Goal: Information Seeking & Learning: Check status

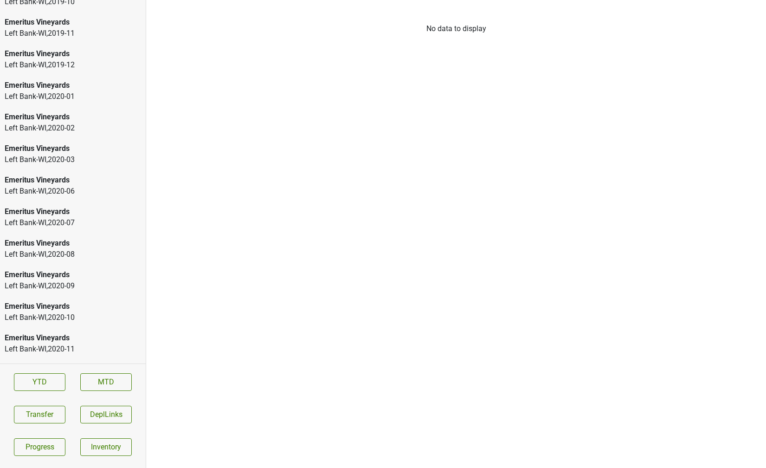
scroll to position [1404, 0]
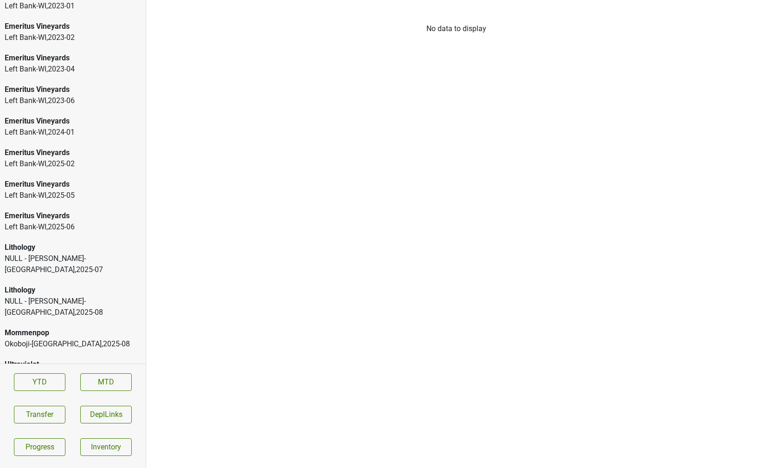
click at [66, 266] on div "Lithology NULL - [PERSON_NAME]-[GEOGRAPHIC_DATA] , 2025 - 07" at bounding box center [73, 258] width 146 height 43
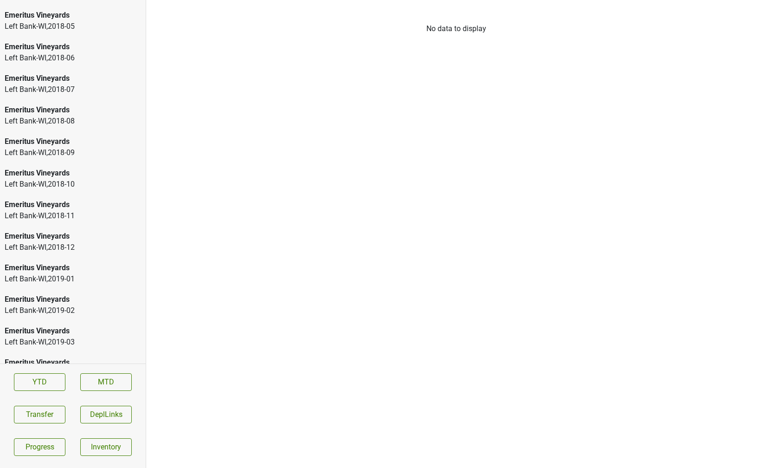
scroll to position [379, 0]
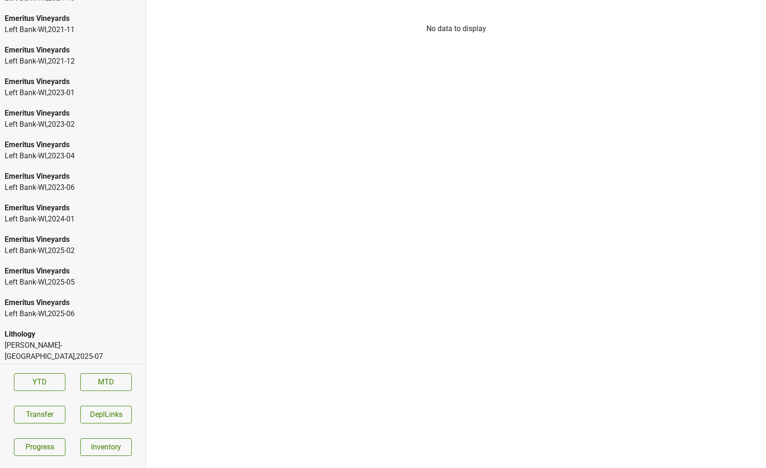
scroll to position [1404, 0]
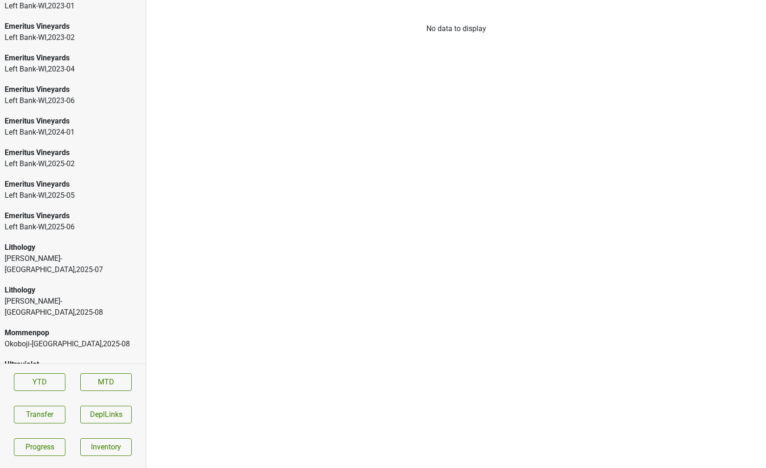
click at [48, 239] on div "Lithology Frederick Wildman-NY , 2025 - 07" at bounding box center [73, 258] width 146 height 43
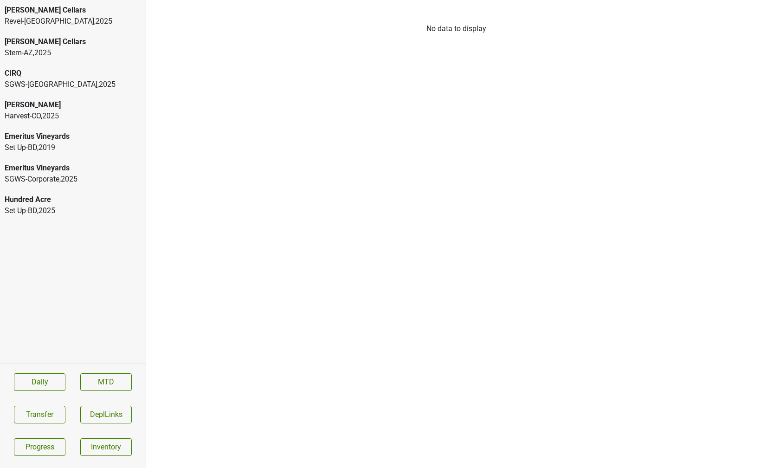
click at [97, 84] on div "SGWS-TX , 2025" at bounding box center [73, 84] width 136 height 11
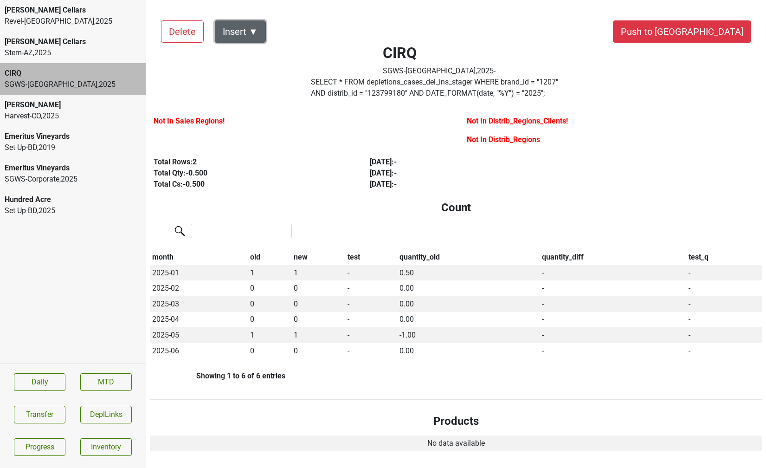
click at [259, 30] on button "Insert ▼" at bounding box center [240, 31] width 51 height 22
click at [392, 43] on div "CIRQ SGWS-TX , 2025 - SELECT * FROM depletions_cases_del_ins_stager WHERE brand…" at bounding box center [439, 55] width 325 height 93
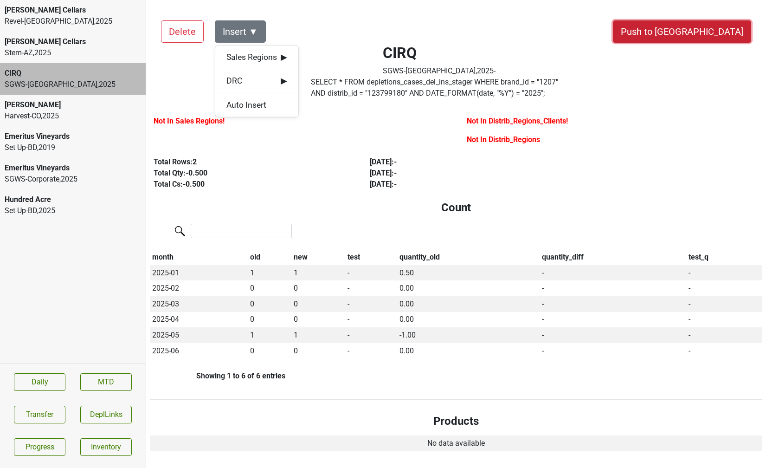
click at [719, 29] on button "Push to DC" at bounding box center [682, 31] width 138 height 22
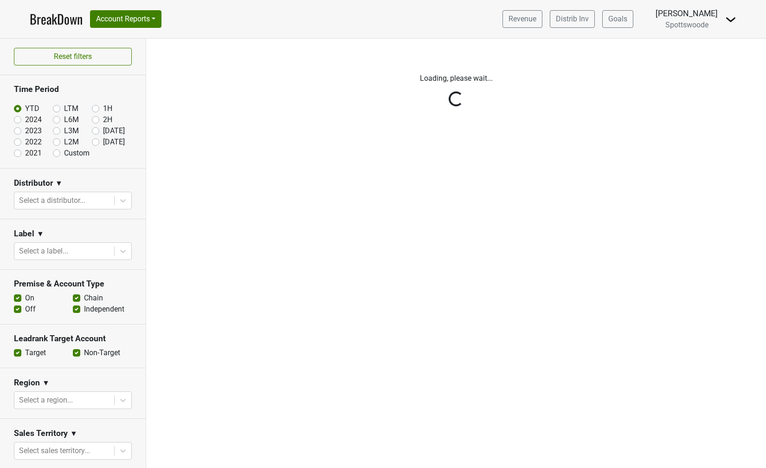
click at [727, 23] on img at bounding box center [730, 19] width 11 height 11
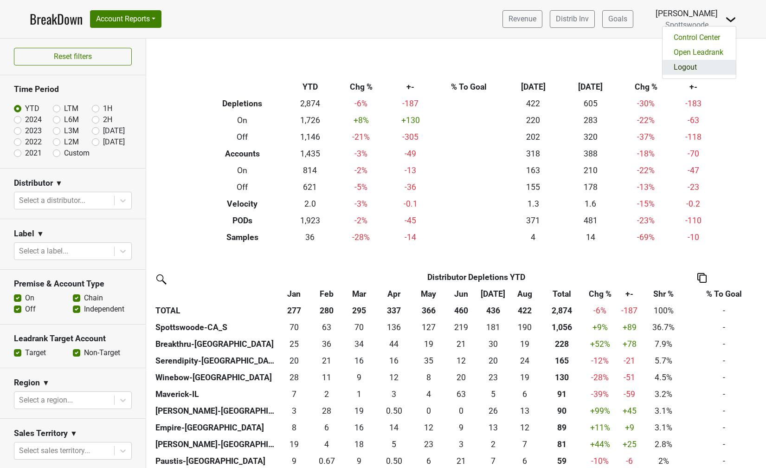
click at [696, 65] on link "Logout" at bounding box center [699, 67] width 73 height 15
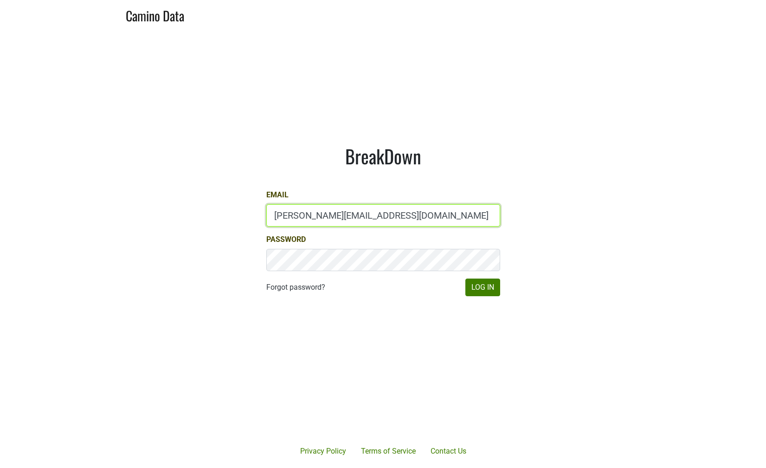
click at [296, 217] on input "maggie@spottswoode.com" at bounding box center [383, 215] width 234 height 22
type input "matt@poggiocosta.com"
click at [494, 286] on button "Log In" at bounding box center [483, 288] width 35 height 18
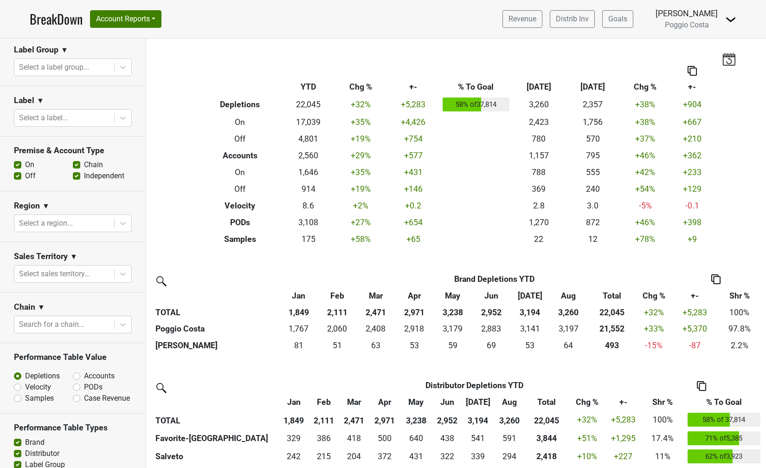
scroll to position [324, 0]
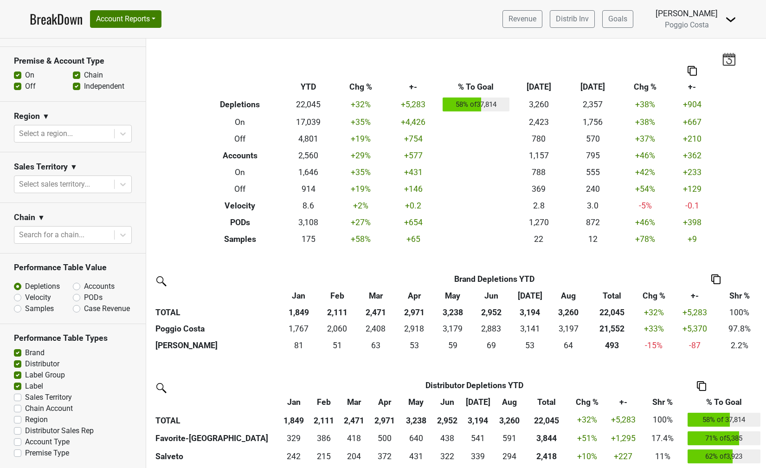
click at [25, 298] on label "Velocity" at bounding box center [38, 297] width 26 height 11
click at [17, 298] on input "Velocity" at bounding box center [42, 296] width 56 height 9
radio input "true"
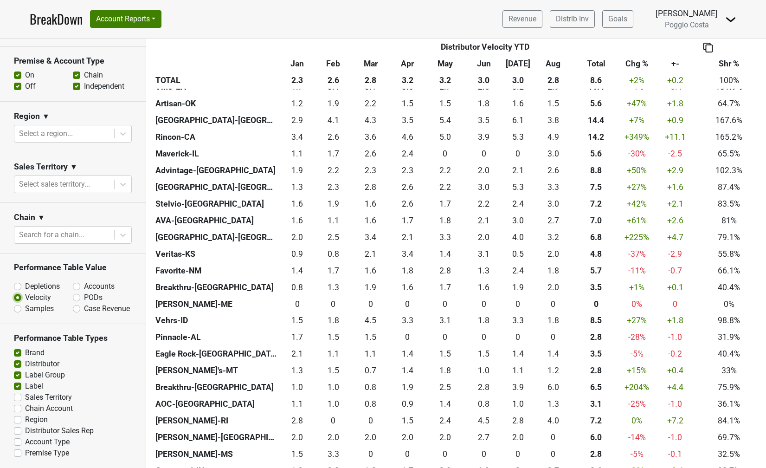
scroll to position [0, 0]
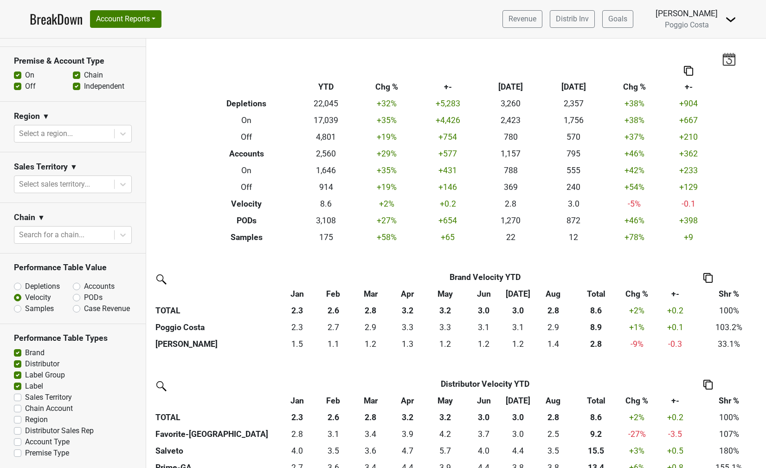
click at [161, 382] on img at bounding box center [160, 385] width 15 height 15
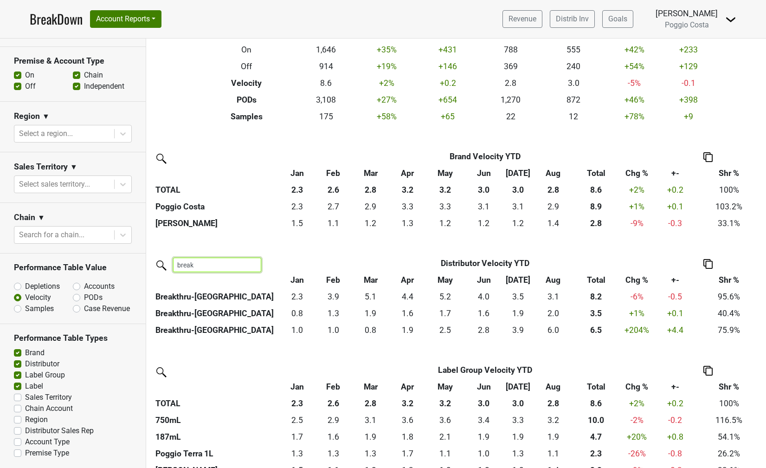
scroll to position [122, 0]
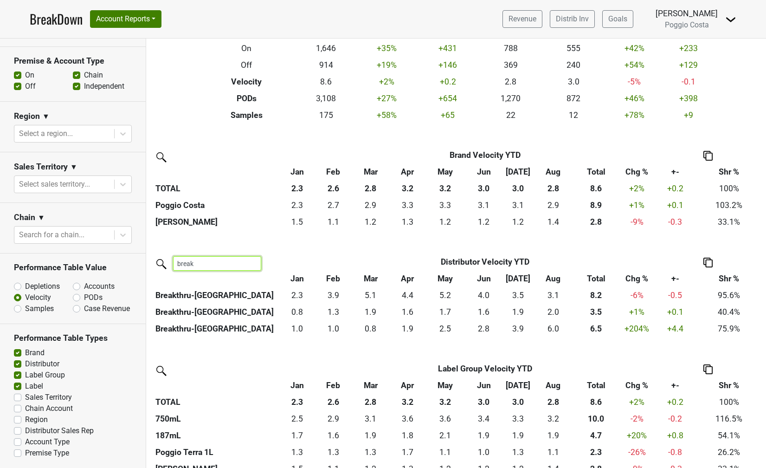
type input "break"
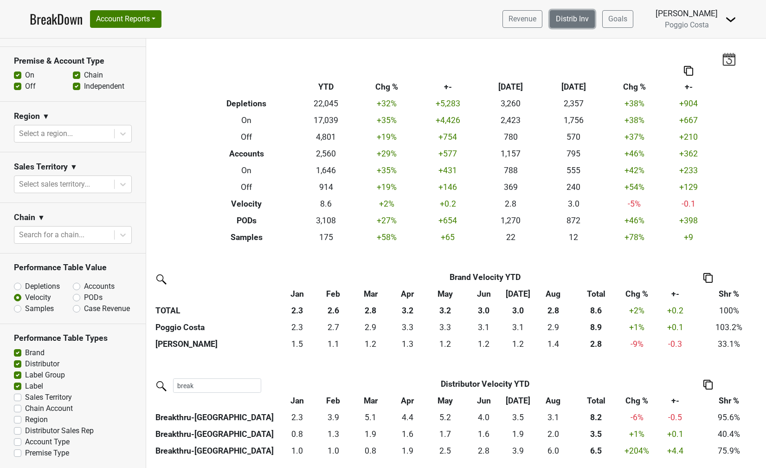
click at [560, 19] on link "Distrib Inv" at bounding box center [572, 19] width 45 height 18
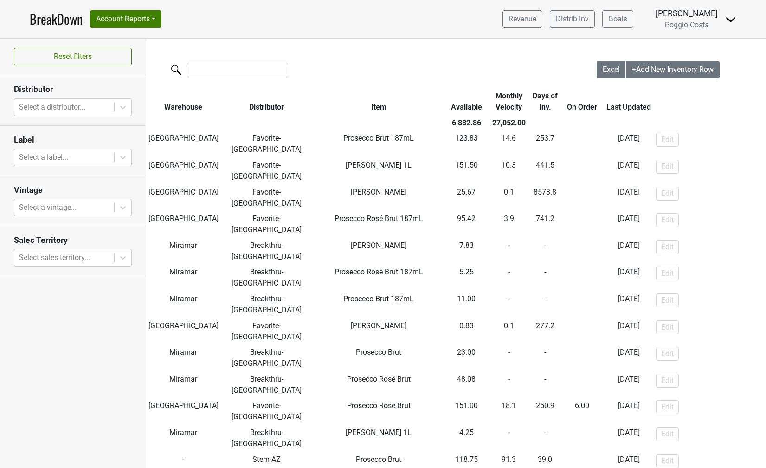
click at [234, 108] on th "Distributor" at bounding box center [267, 101] width 92 height 27
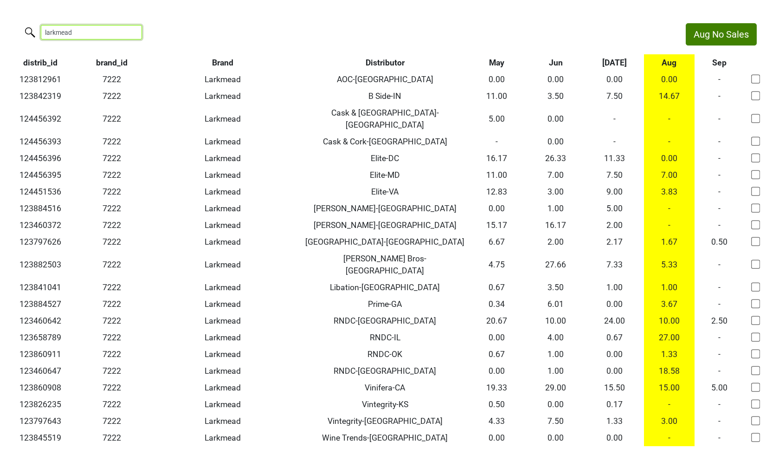
drag, startPoint x: 91, startPoint y: 30, endPoint x: -6, endPoint y: 28, distance: 96.6
click at [0, 28] on html "Aug No Sales larkmead distrib_id brand_id Brand Distributor May Jun Jul Aug Sep…" at bounding box center [383, 234] width 766 height 469
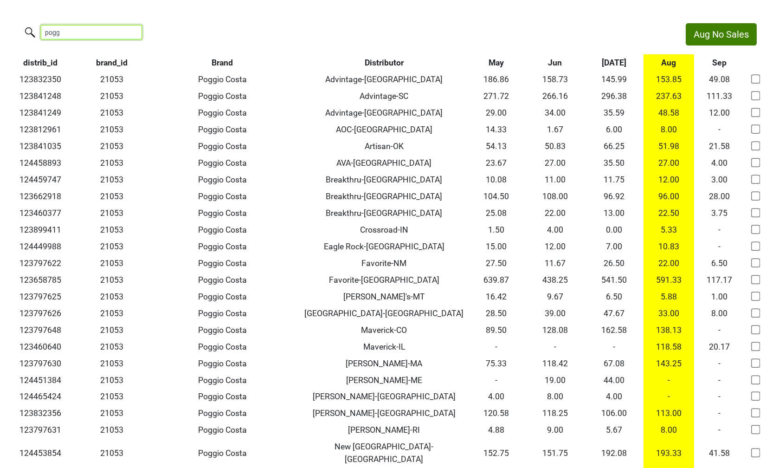
drag, startPoint x: 104, startPoint y: 28, endPoint x: -6, endPoint y: 13, distance: 110.5
click at [0, 13] on html "Aug No Sales pogg distrib_id brand_id Brand Distributor May Jun Jul Aug Sep 123…" at bounding box center [383, 354] width 766 height 708
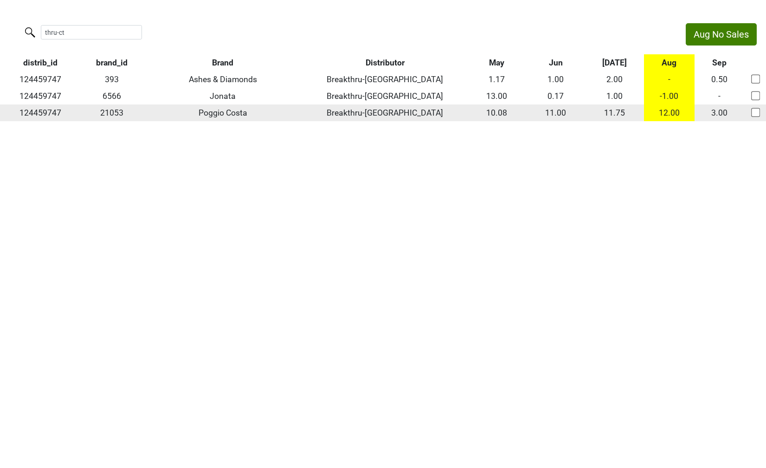
click at [38, 119] on td "124459747" at bounding box center [40, 112] width 81 height 17
click at [38, 115] on td "124459747" at bounding box center [40, 112] width 81 height 17
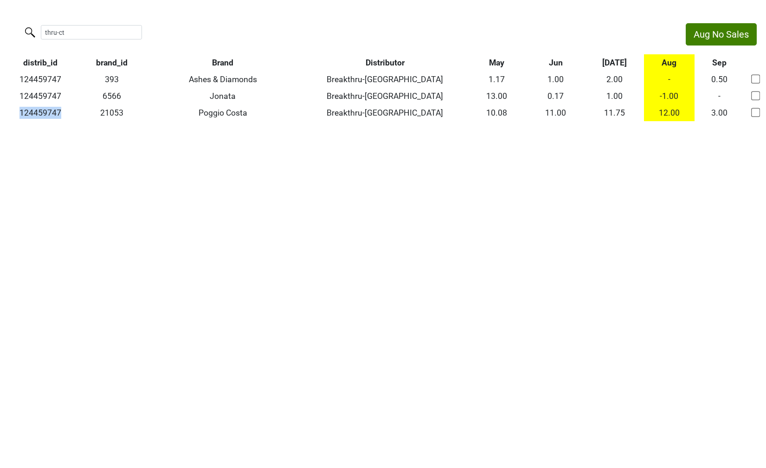
copy td "124459747"
click at [68, 31] on input "thru-ct" at bounding box center [91, 32] width 101 height 14
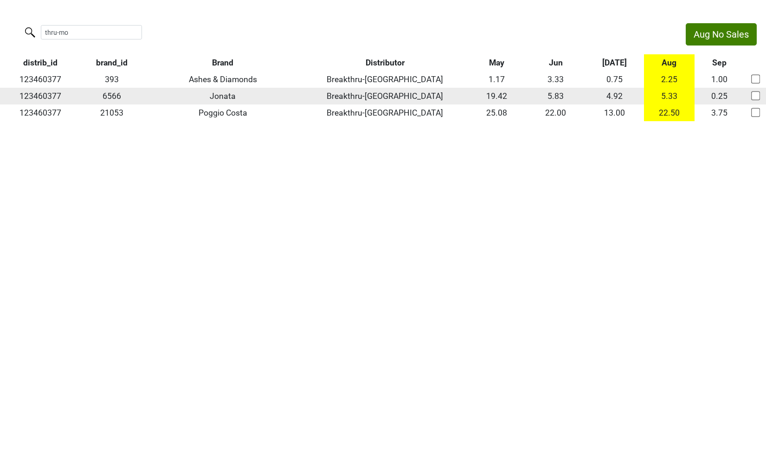
click at [48, 95] on td "123460377" at bounding box center [40, 96] width 81 height 17
copy td "123460377"
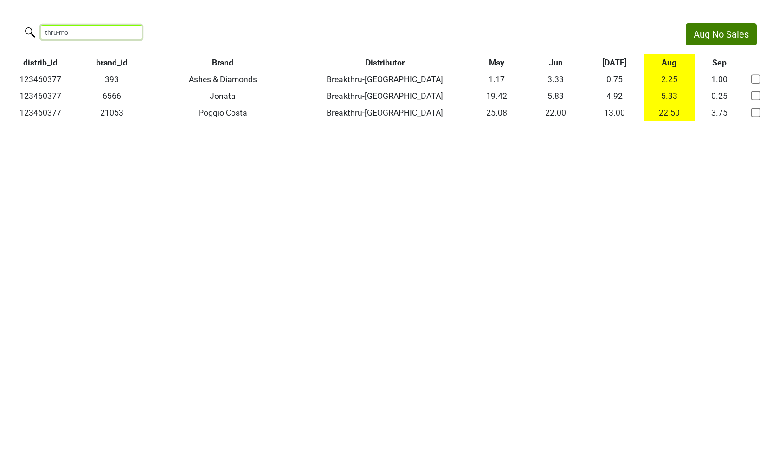
drag, startPoint x: 103, startPoint y: 32, endPoint x: -6, endPoint y: 14, distance: 110.0
click at [0, 14] on html "Aug No Sales thru-mo distrib_id brand_id Brand Distributor May Jun Jul Aug Sep …" at bounding box center [383, 72] width 766 height 144
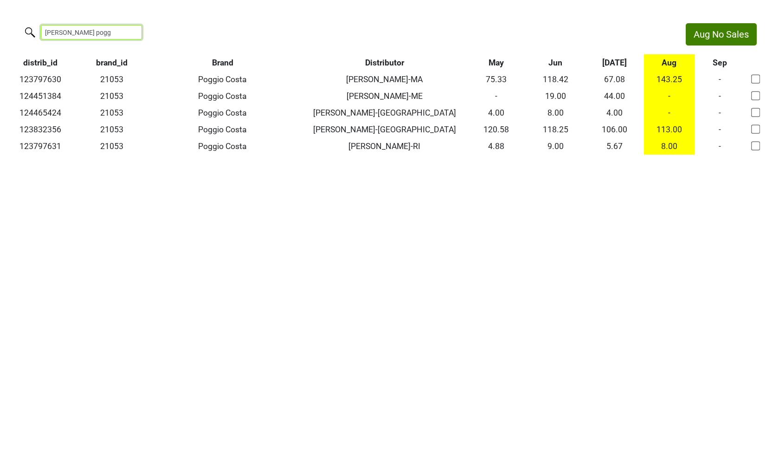
type input "walker pogg"
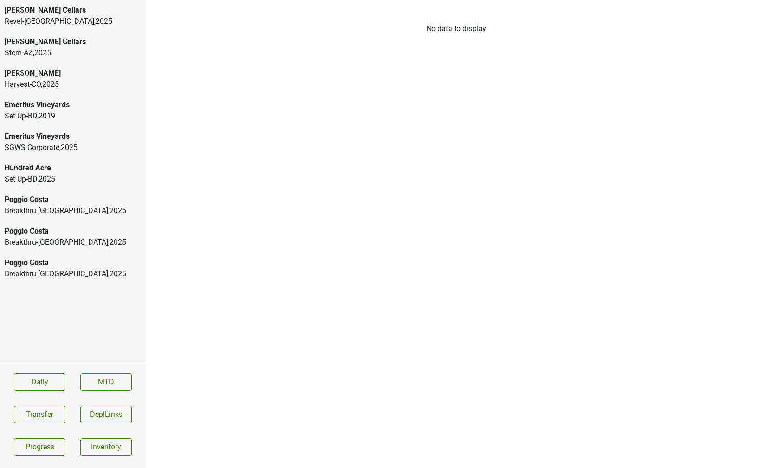
click at [82, 201] on div "Poggio Costa" at bounding box center [73, 199] width 136 height 11
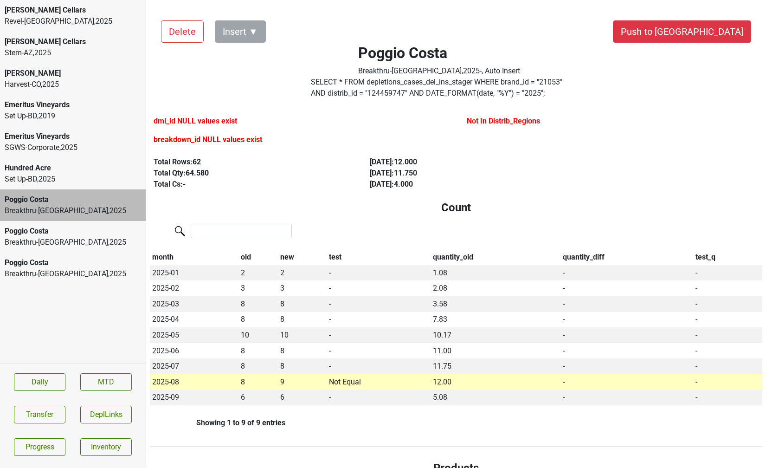
click at [84, 237] on div "Breakthru-FL , 2025" at bounding box center [73, 242] width 136 height 11
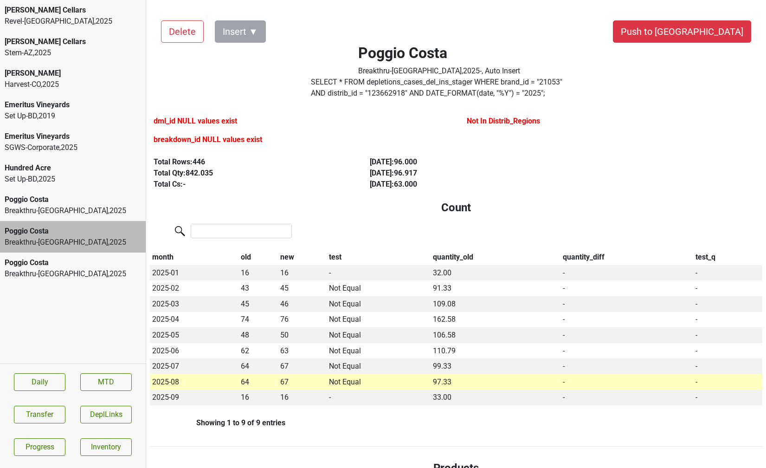
click at [463, 85] on label "SELECT * FROM depletions_cases_del_ins_stager WHERE brand_id = " 21053 " AND di…" at bounding box center [439, 88] width 257 height 22
click at [64, 269] on div "Breakthru-MO , 2025" at bounding box center [73, 273] width 136 height 11
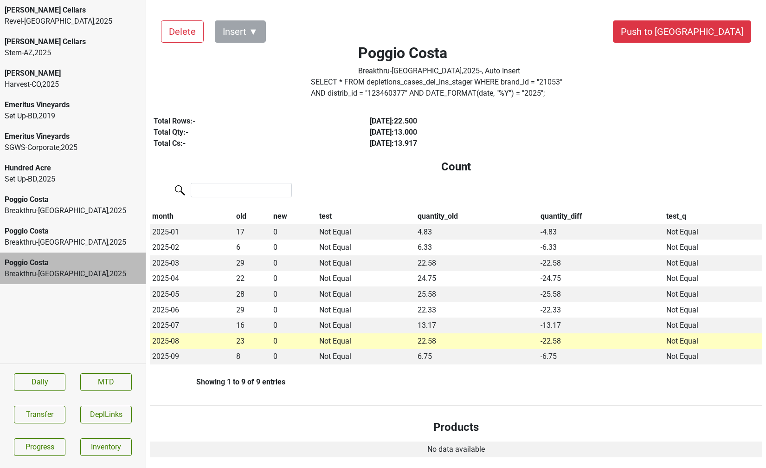
click at [70, 246] on div "Breakthru-FL , 2025" at bounding box center [73, 242] width 136 height 11
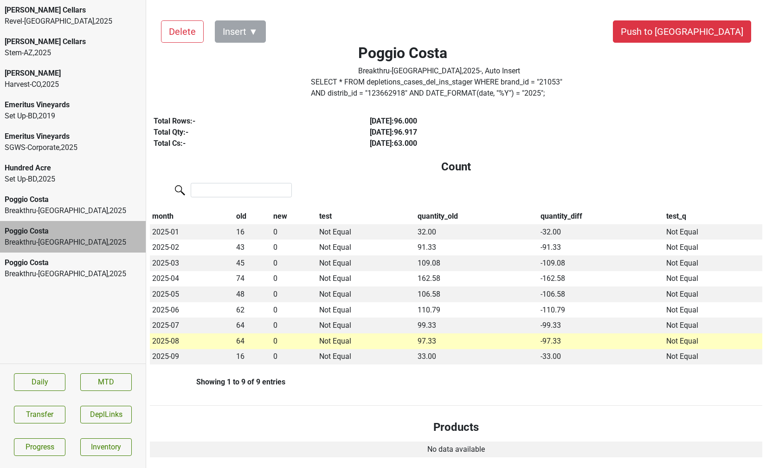
click at [65, 213] on div "Breakthru-CT , 2025" at bounding box center [73, 210] width 136 height 11
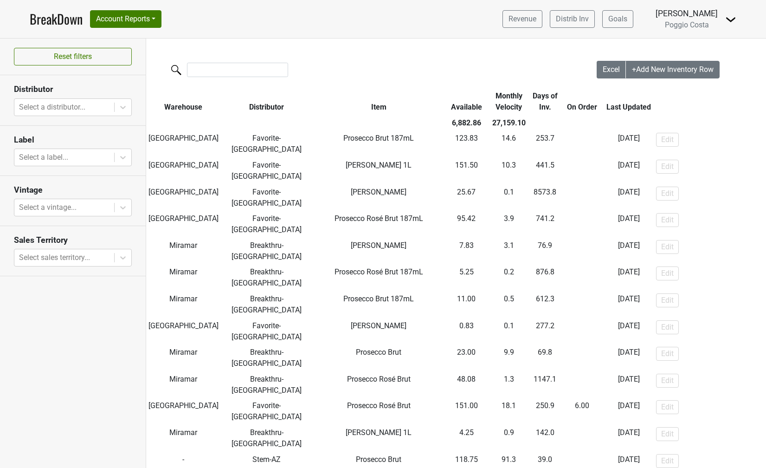
scroll to position [4, 0]
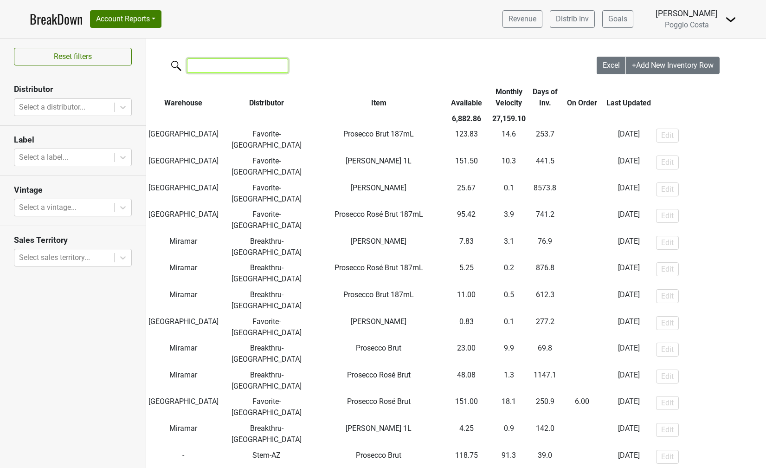
click at [224, 72] on input "search" at bounding box center [237, 65] width 101 height 14
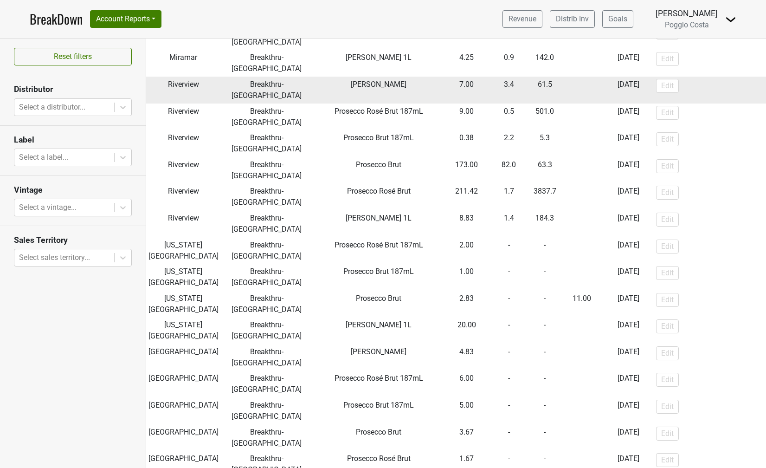
scroll to position [218, 0]
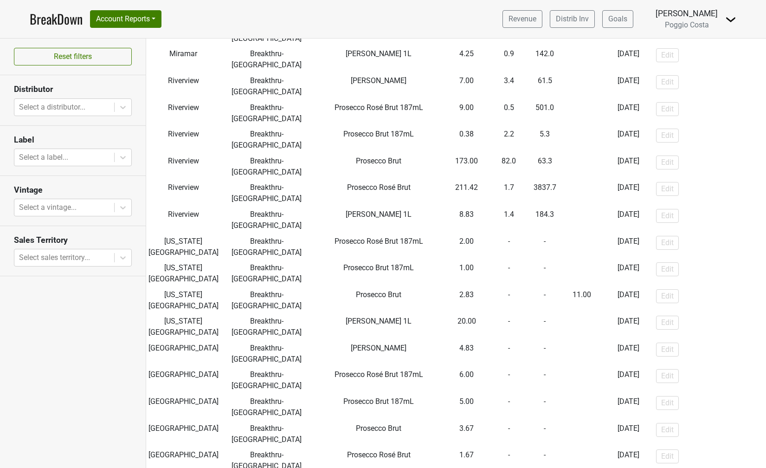
type input "breakthru"
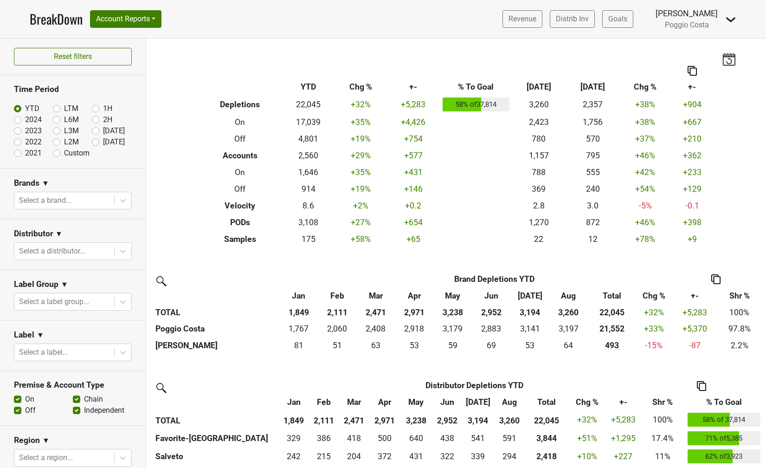
click at [728, 57] on img at bounding box center [729, 58] width 14 height 13
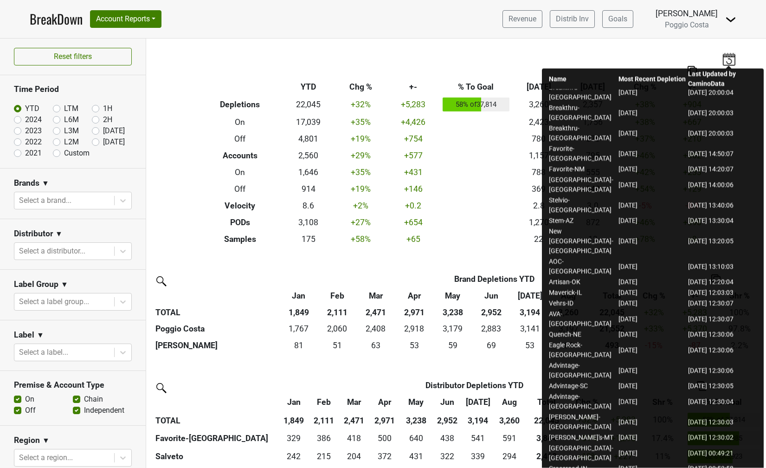
scroll to position [48, 0]
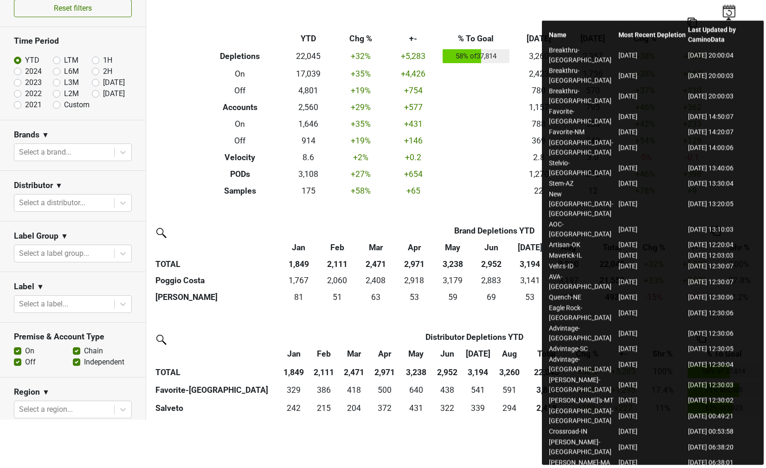
scroll to position [11, 0]
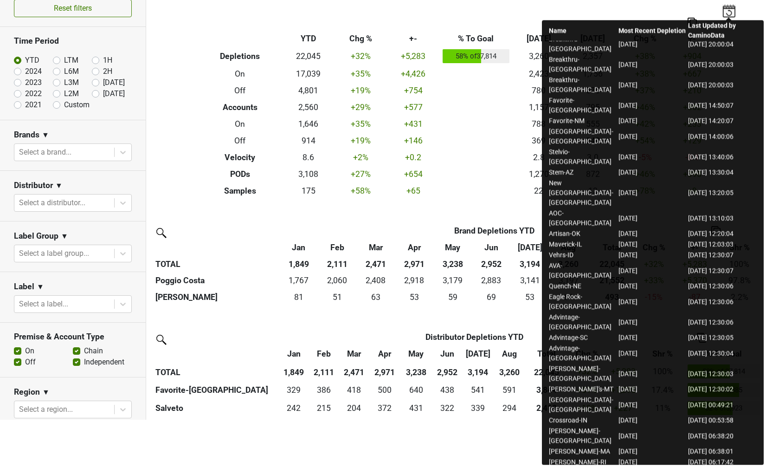
click at [427, 226] on th "Brand Depletions YTD" at bounding box center [495, 230] width 354 height 17
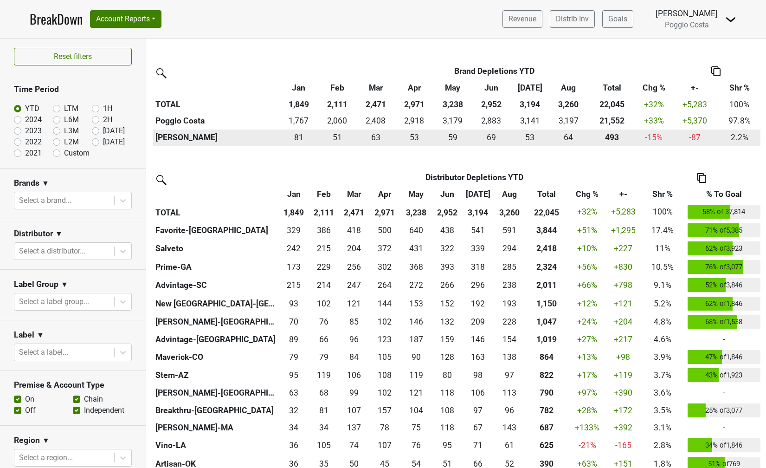
scroll to position [213, 0]
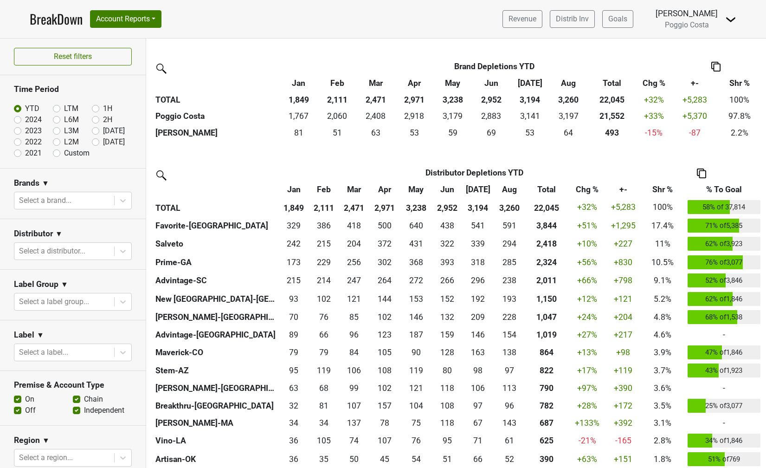
click at [159, 176] on img at bounding box center [160, 174] width 15 height 15
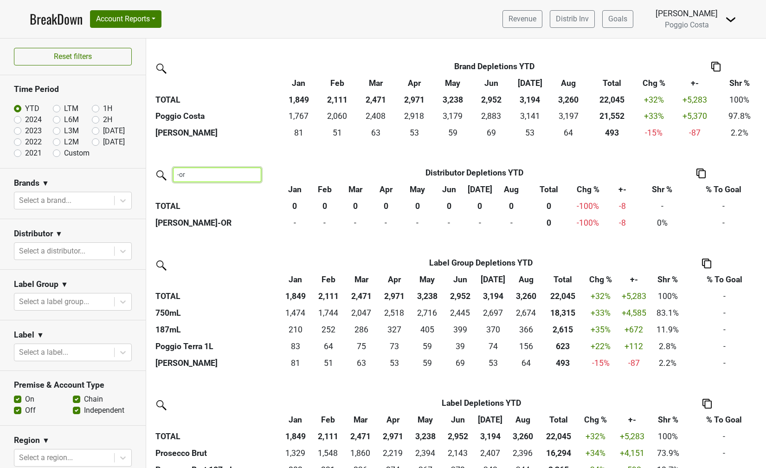
type input "-ora"
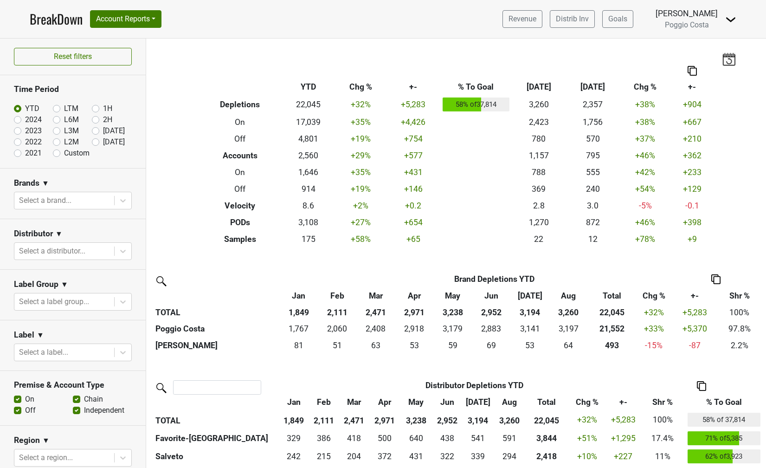
click at [727, 61] on img at bounding box center [729, 58] width 14 height 13
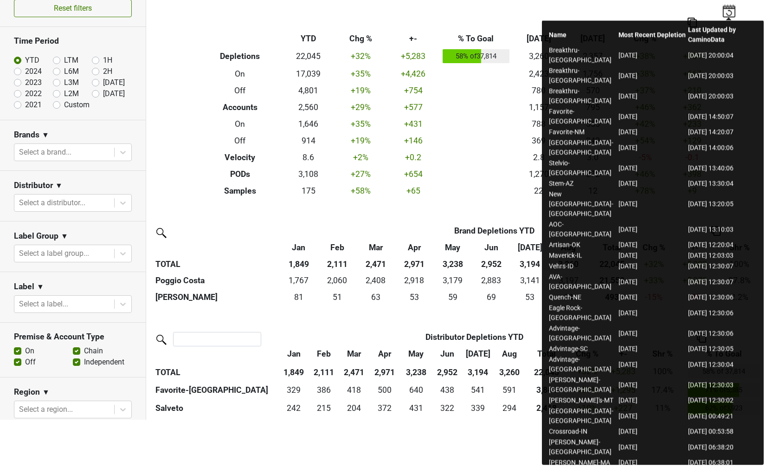
scroll to position [11, 0]
